Goal: Check status: Check status

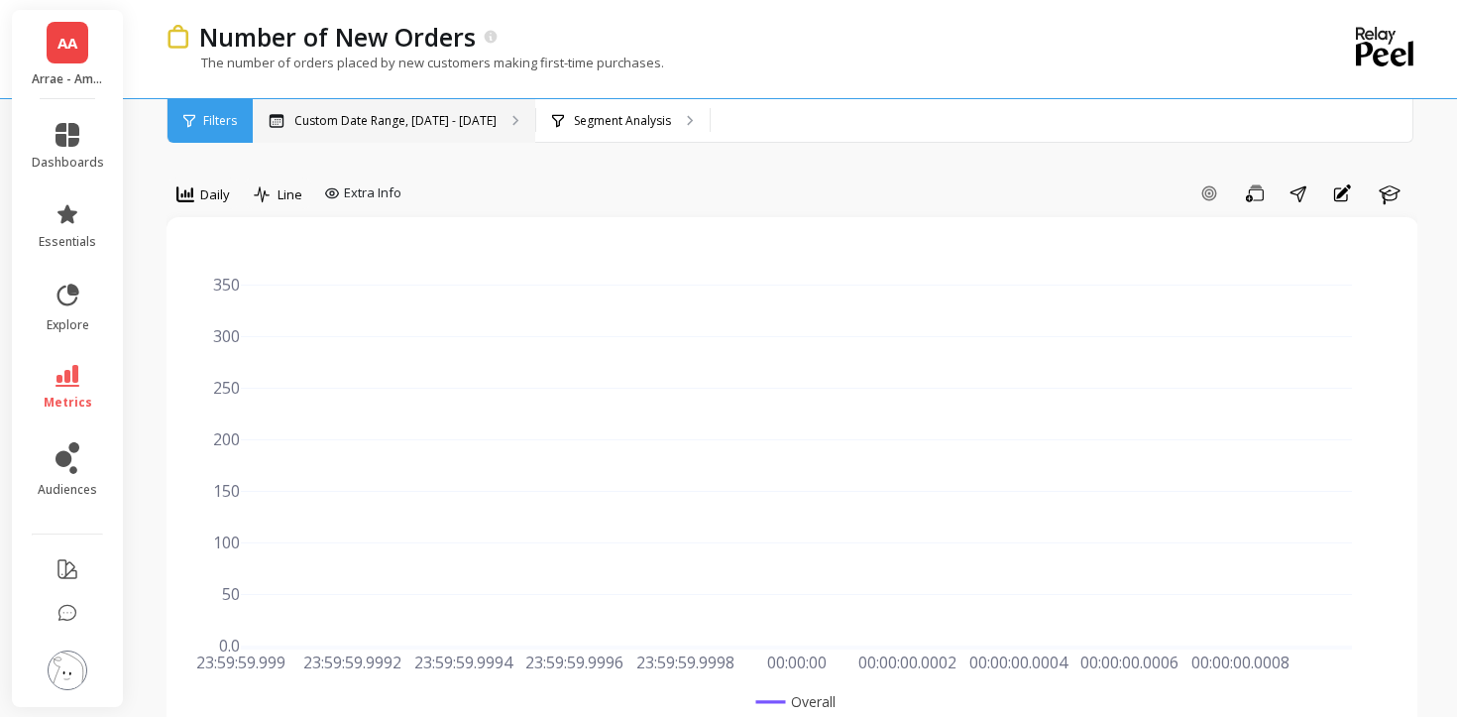
click at [463, 124] on p "Custom Date Range, [DATE] - [DATE]" at bounding box center [395, 121] width 202 height 16
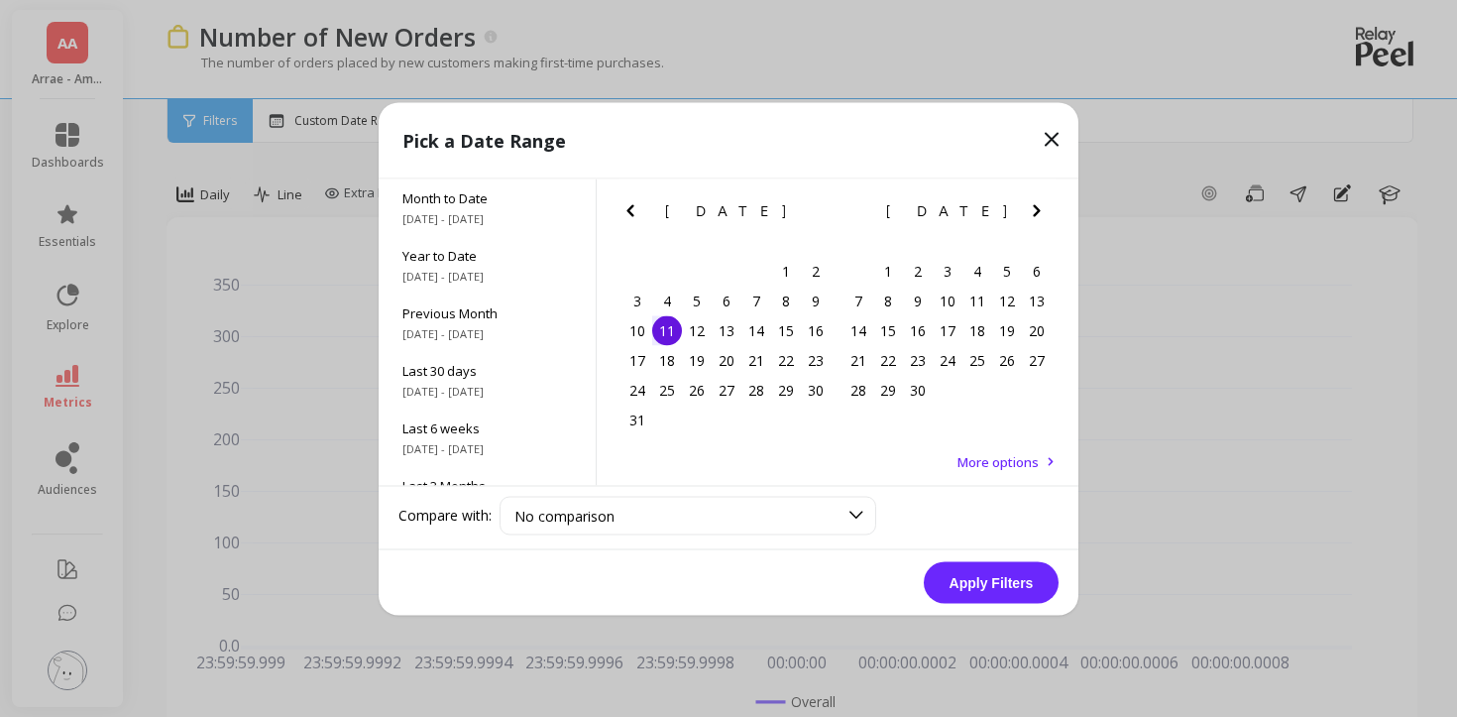
click at [1032, 218] on icon "Next Month" at bounding box center [1037, 210] width 24 height 24
click at [861, 298] on div "5" at bounding box center [858, 300] width 30 height 30
click at [1037, 268] on div "4" at bounding box center [1037, 271] width 30 height 30
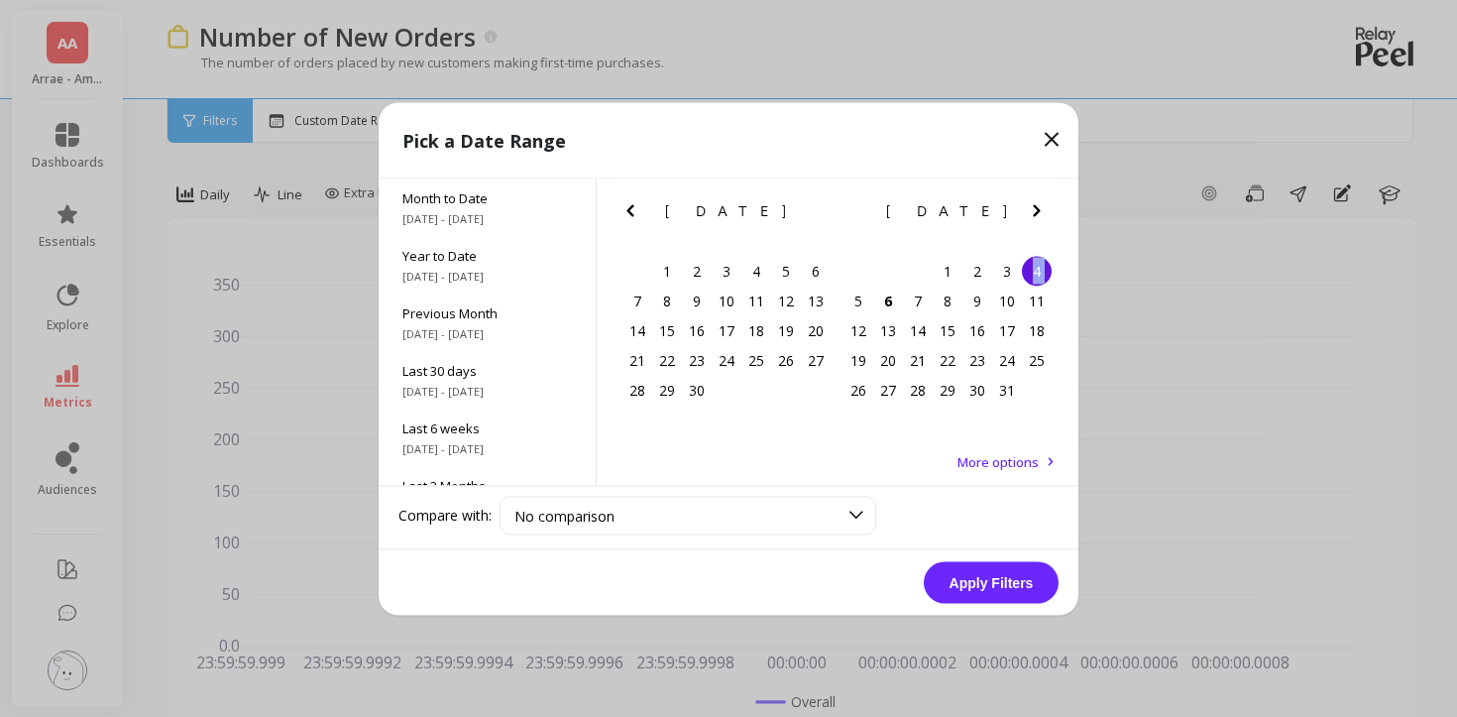
click at [1035, 581] on button "Apply Filters" at bounding box center [991, 582] width 135 height 42
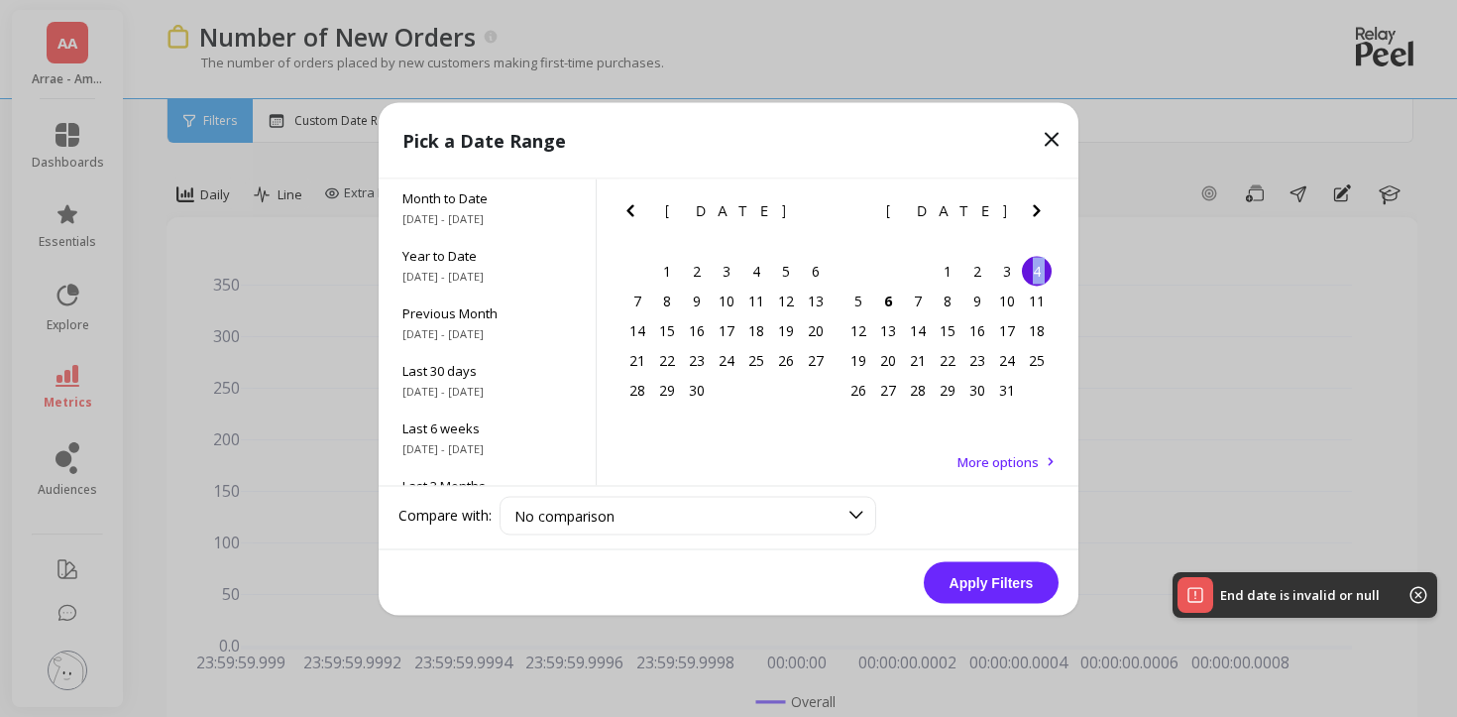
click at [1042, 284] on div "1 2 3 4" at bounding box center [947, 271] width 208 height 30
click at [1034, 268] on div "4" at bounding box center [1037, 271] width 30 height 30
click at [999, 595] on button "Apply Filters" at bounding box center [991, 582] width 135 height 42
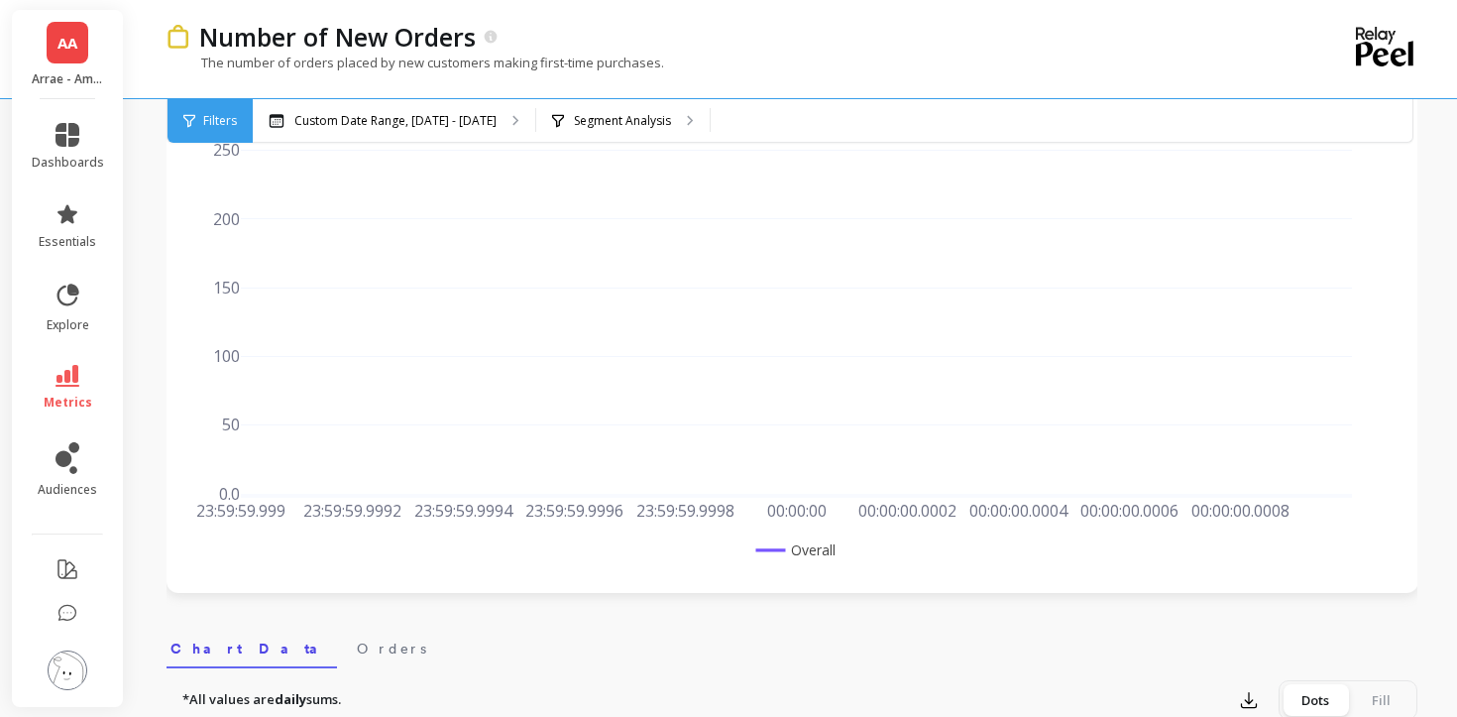
scroll to position [80, 0]
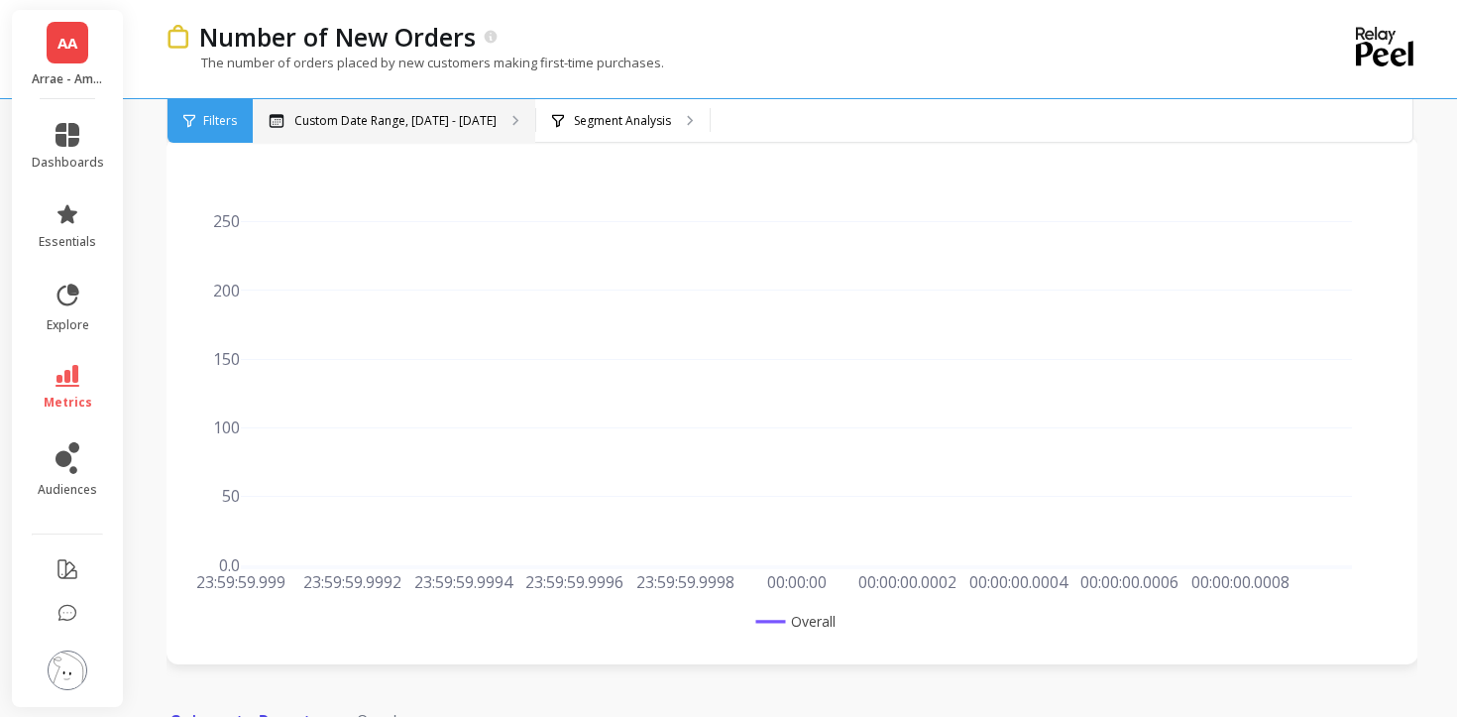
click at [440, 102] on div "Custom Date Range, [DATE] - [DATE]" at bounding box center [394, 121] width 282 height 44
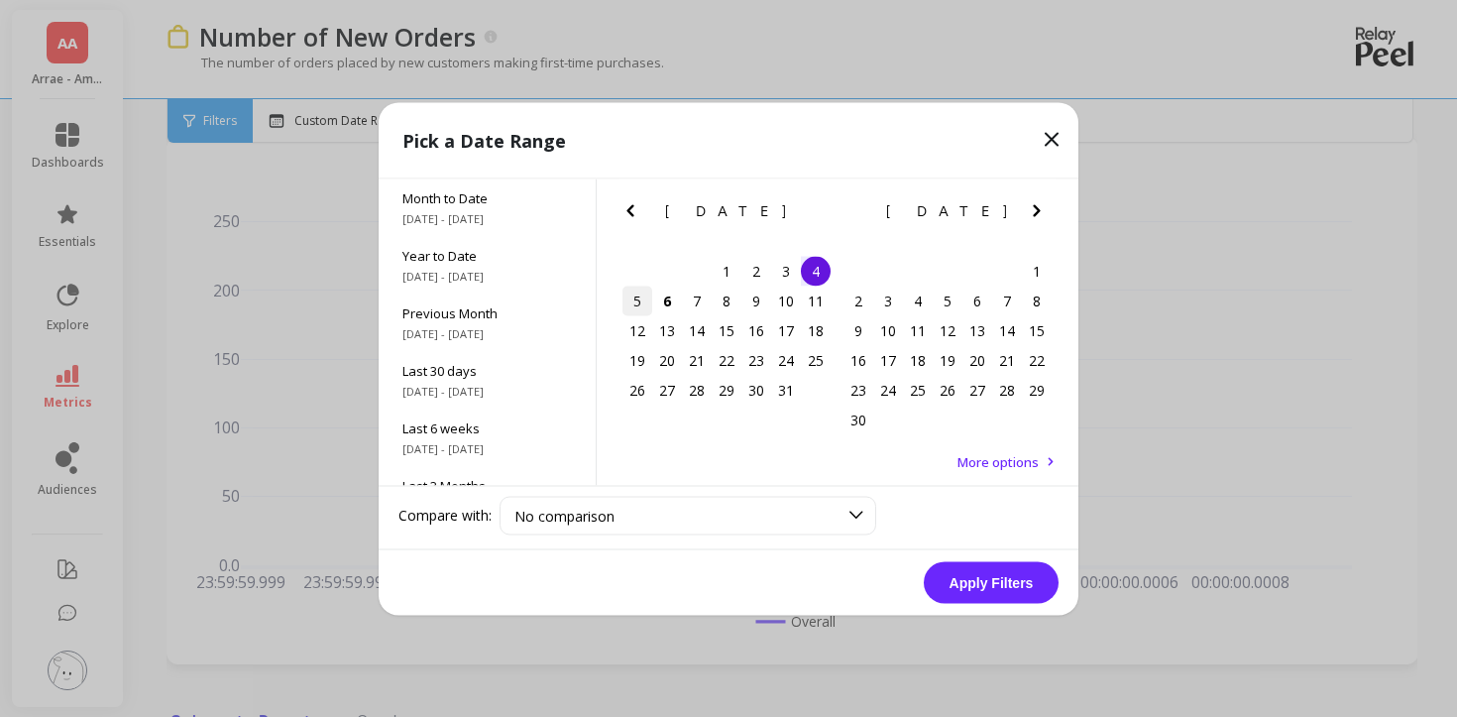
click at [640, 299] on div "5" at bounding box center [637, 300] width 30 height 30
click at [1002, 580] on button "Apply Filters" at bounding box center [991, 582] width 135 height 42
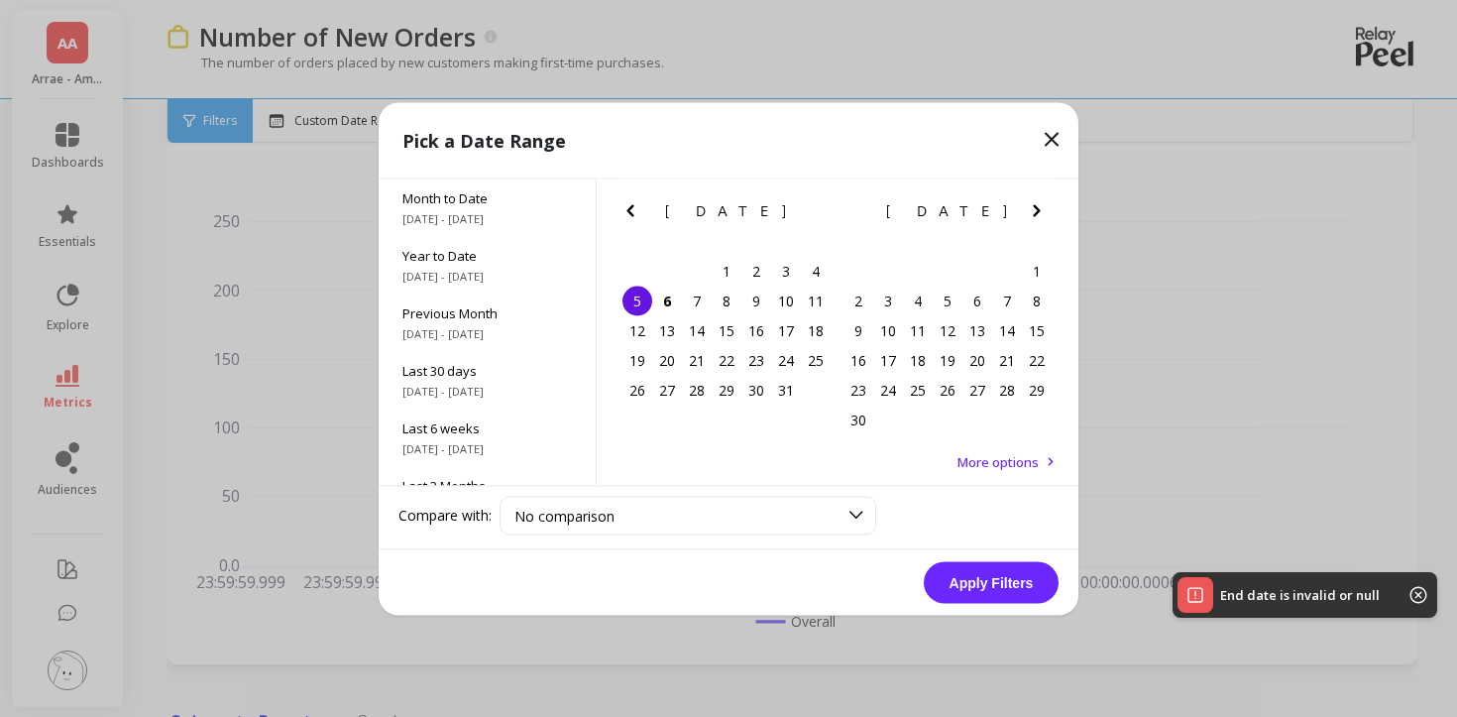
click at [643, 299] on div "5" at bounding box center [637, 300] width 30 height 30
click at [1000, 587] on button "Apply Filters" at bounding box center [991, 582] width 135 height 42
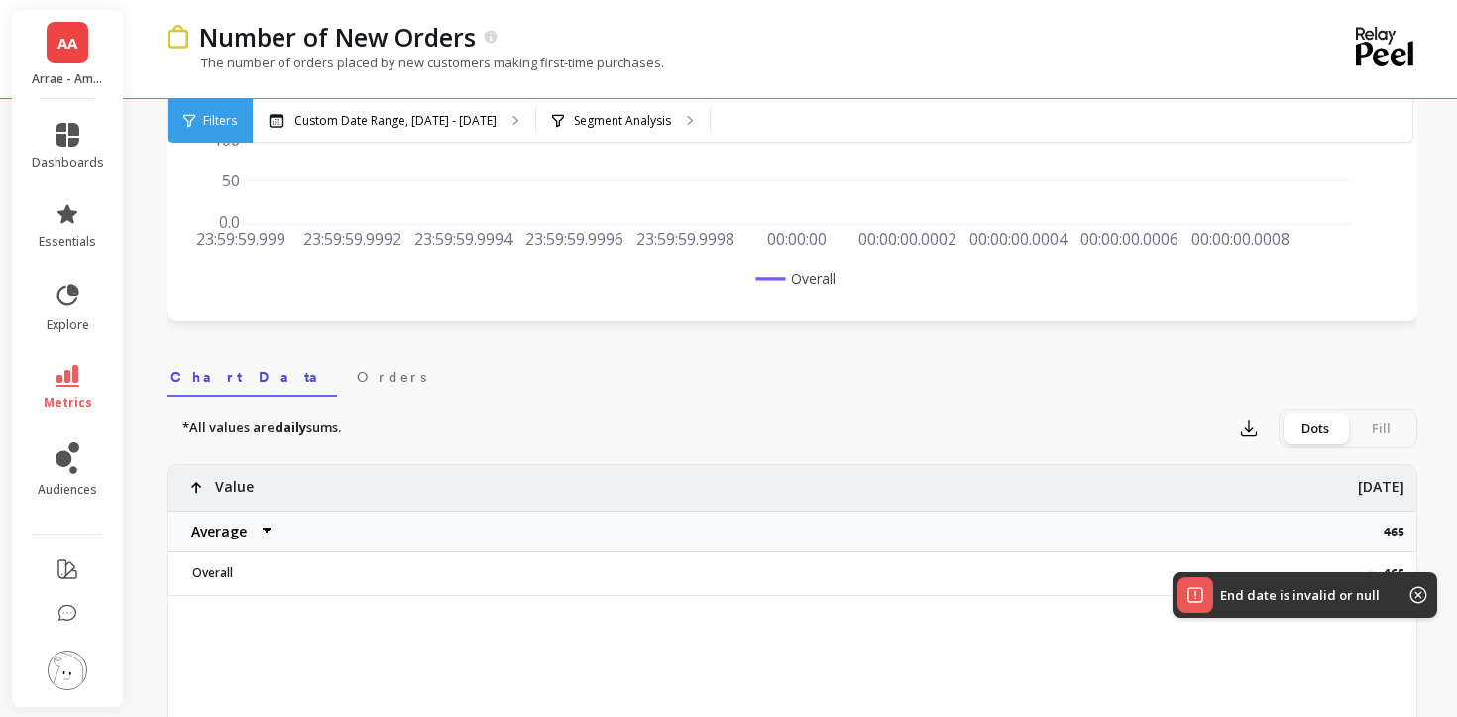
scroll to position [486, 0]
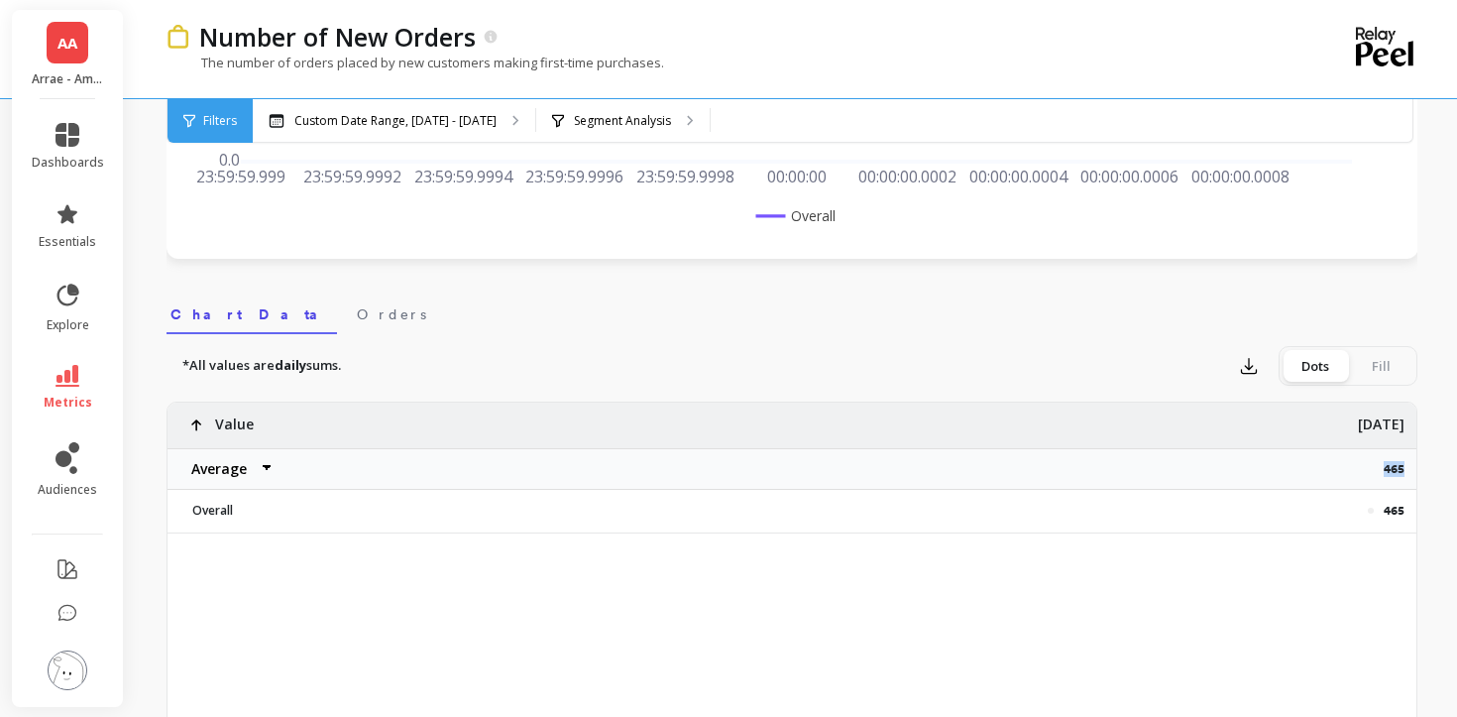
click at [1396, 461] on p "465" at bounding box center [1400, 469] width 33 height 16
copy p "465"
